Goal: Find specific page/section: Find specific page/section

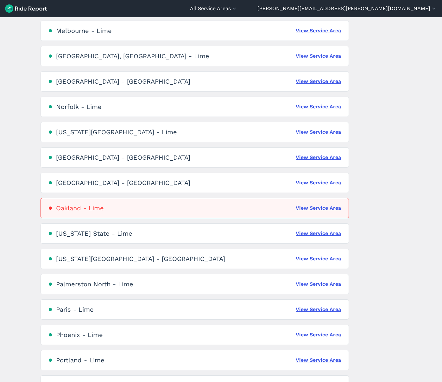
scroll to position [964, 0]
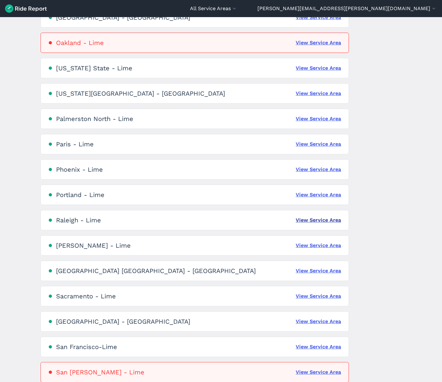
click at [326, 219] on link "View Service Area" at bounding box center [318, 220] width 45 height 8
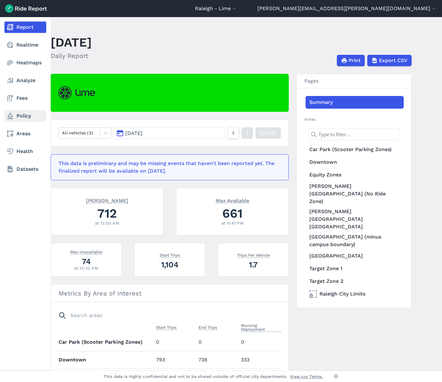
click at [31, 117] on link "Policy" at bounding box center [25, 115] width 42 height 11
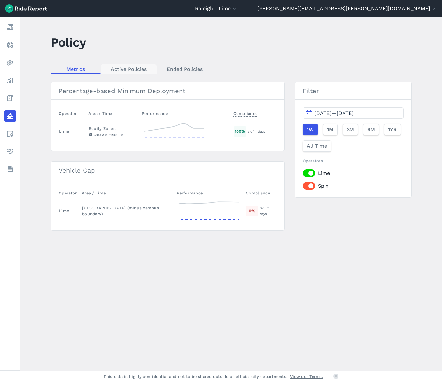
click at [139, 69] on link "Active Policies" at bounding box center [129, 68] width 56 height 9
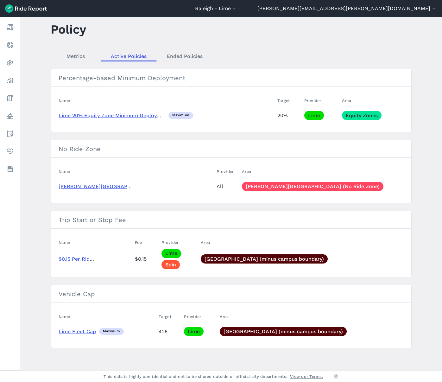
scroll to position [13, 0]
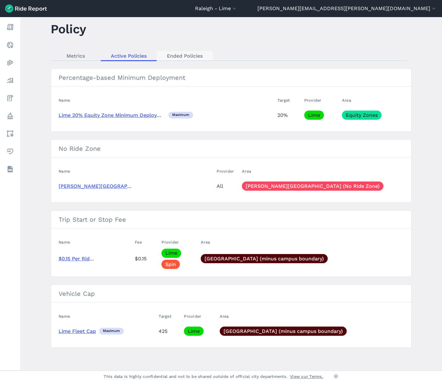
click at [183, 54] on link "Ended Policies" at bounding box center [185, 55] width 56 height 9
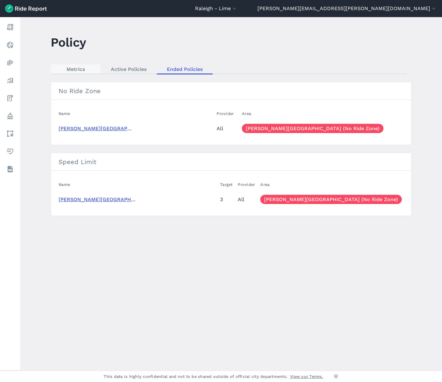
click at [77, 72] on link "Metrics" at bounding box center [76, 68] width 50 height 9
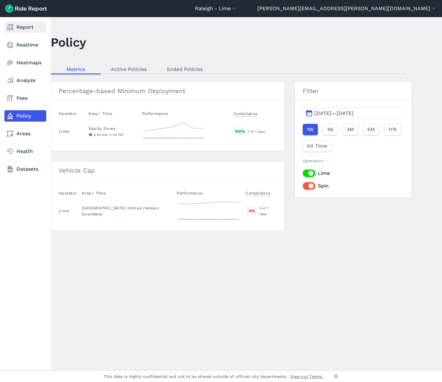
click at [40, 31] on link "Report" at bounding box center [25, 27] width 42 height 11
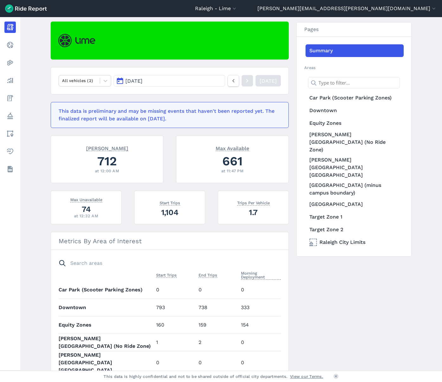
scroll to position [121, 0]
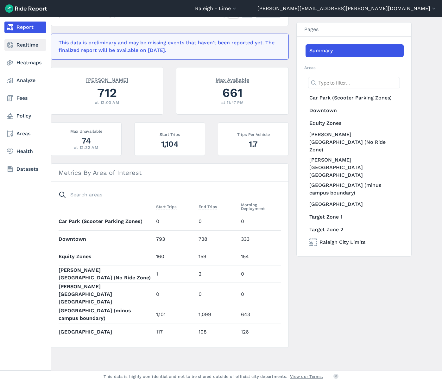
click at [13, 47] on icon at bounding box center [10, 45] width 8 height 8
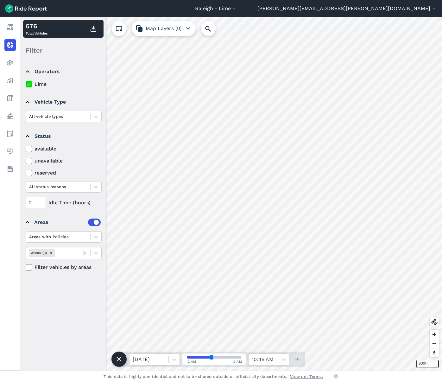
click at [413, 158] on html "[GEOGRAPHIC_DATA] - [GEOGRAPHIC_DATA] All Service Areas [GEOGRAPHIC_DATA], [GEO…" at bounding box center [221, 191] width 442 height 382
